Goal: Navigation & Orientation: Find specific page/section

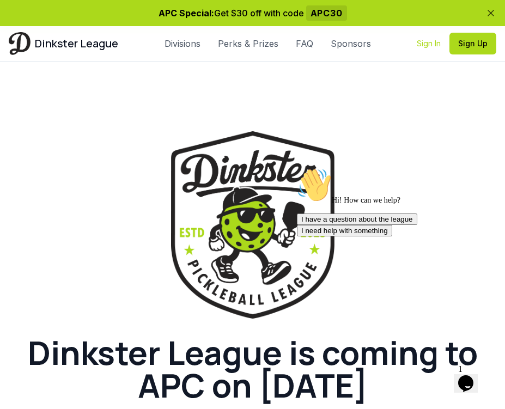
click at [427, 43] on link "Sign In" at bounding box center [429, 43] width 24 height 11
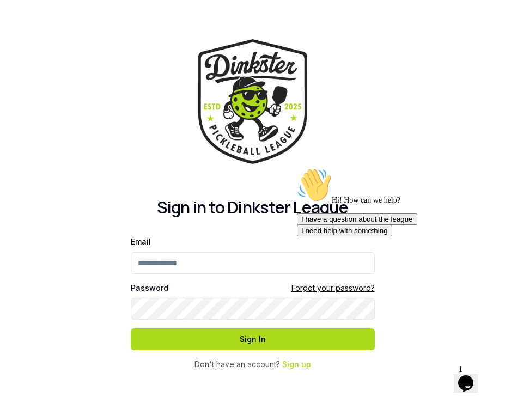
type input "**********"
click at [252, 340] on button "Sign In" at bounding box center [253, 340] width 244 height 22
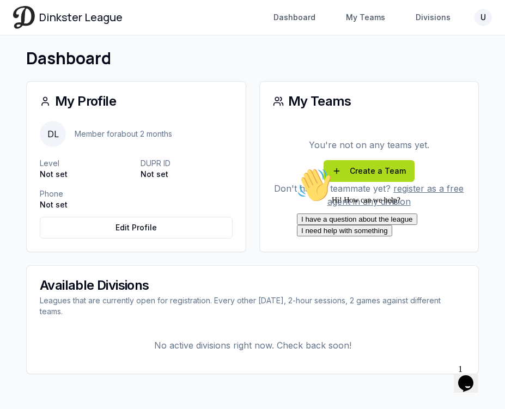
scroll to position [116, 0]
click at [485, 16] on html "Dinkster League Dashboard My Teams Divisions U Toggle navigation menu Dashboard…" at bounding box center [252, 146] width 505 height 525
click at [243, 176] on html "Dinkster League Dashboard My Teams Divisions U Toggle navigation menu Dashboard…" at bounding box center [252, 146] width 505 height 525
click at [364, 8] on link "My Teams" at bounding box center [366, 18] width 52 height 20
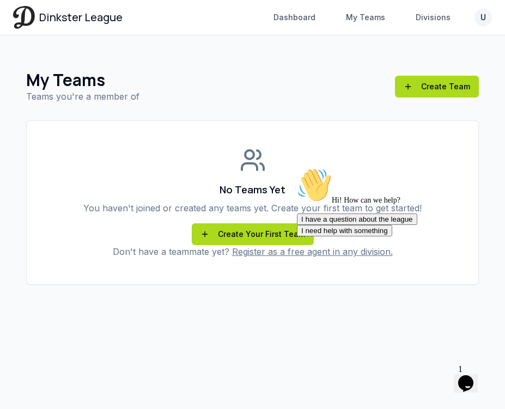
click at [489, 16] on html "Dinkster League Dashboard My Teams Divisions U Toggle navigation menu Dashboard…" at bounding box center [252, 204] width 505 height 409
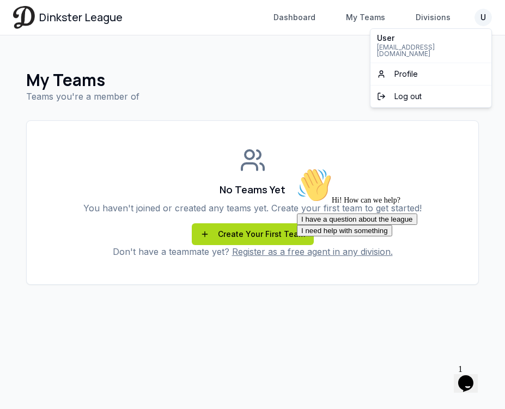
click at [445, 45] on p "willhm1392@gmail.com" at bounding box center [431, 50] width 108 height 13
click at [295, 23] on html "Dinkster League Dashboard My Teams Divisions U Toggle navigation menu Dashboard…" at bounding box center [252, 204] width 505 height 409
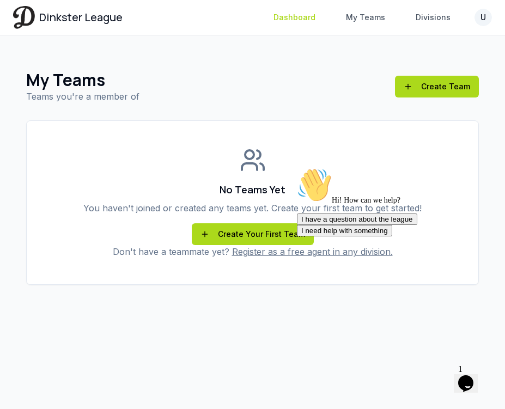
click at [295, 22] on link "Dashboard" at bounding box center [294, 18] width 55 height 20
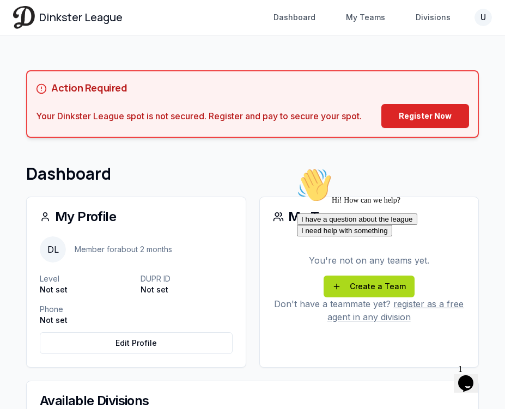
click at [62, 12] on span "Dinkster League" at bounding box center [80, 17] width 83 height 15
click at [62, 15] on span "Dinkster League" at bounding box center [80, 17] width 83 height 15
click at [301, 17] on link "Dashboard" at bounding box center [294, 18] width 55 height 20
click at [22, 20] on img at bounding box center [24, 17] width 22 height 22
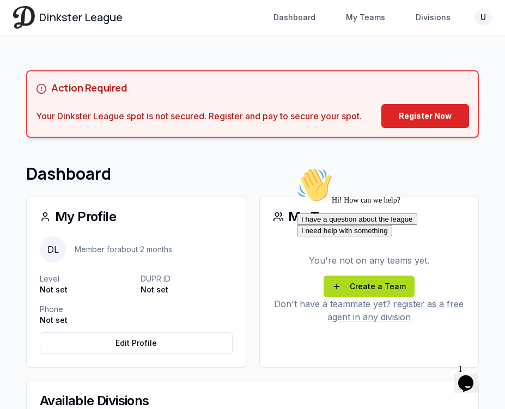
click at [22, 20] on img at bounding box center [24, 17] width 22 height 22
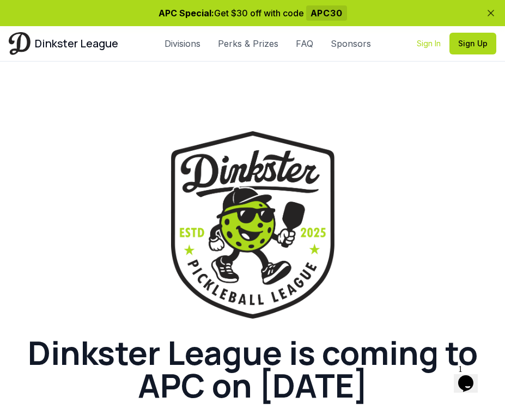
click at [426, 45] on link "Sign In" at bounding box center [429, 43] width 24 height 11
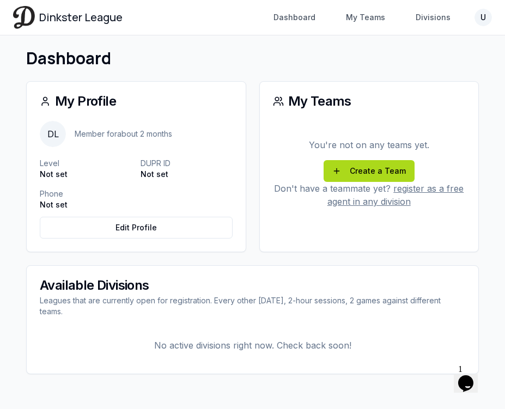
scroll to position [116, 0]
click at [34, 127] on div "DL Member for about 2 months Level Not set DUPR ID Not set Phone Not set Edit P…" at bounding box center [136, 186] width 219 height 131
click at [58, 135] on span "DL" at bounding box center [53, 134] width 26 height 26
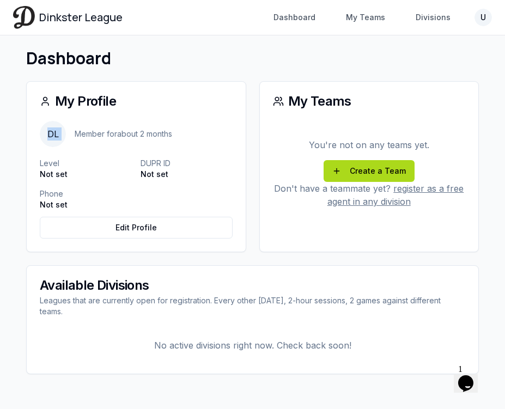
click at [58, 135] on span "DL" at bounding box center [53, 134] width 26 height 26
click at [108, 133] on p "Member for about 2 months" at bounding box center [124, 134] width 98 height 11
click at [378, 16] on link "My Teams" at bounding box center [366, 18] width 52 height 20
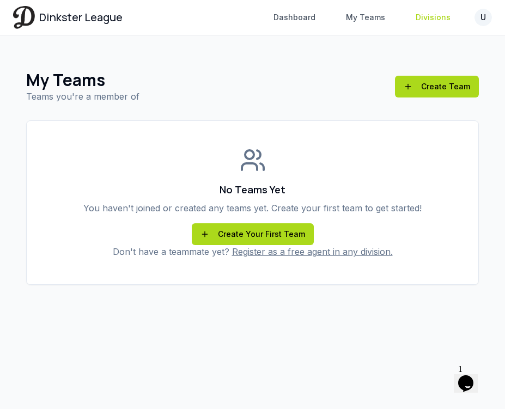
click at [411, 26] on link "Divisions" at bounding box center [433, 18] width 48 height 20
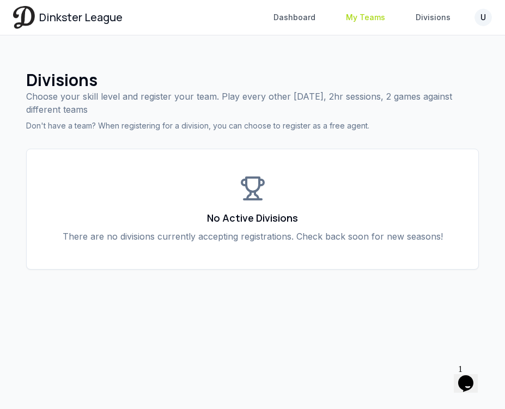
click at [360, 15] on link "My Teams" at bounding box center [366, 18] width 52 height 20
